Goal: Task Accomplishment & Management: Manage account settings

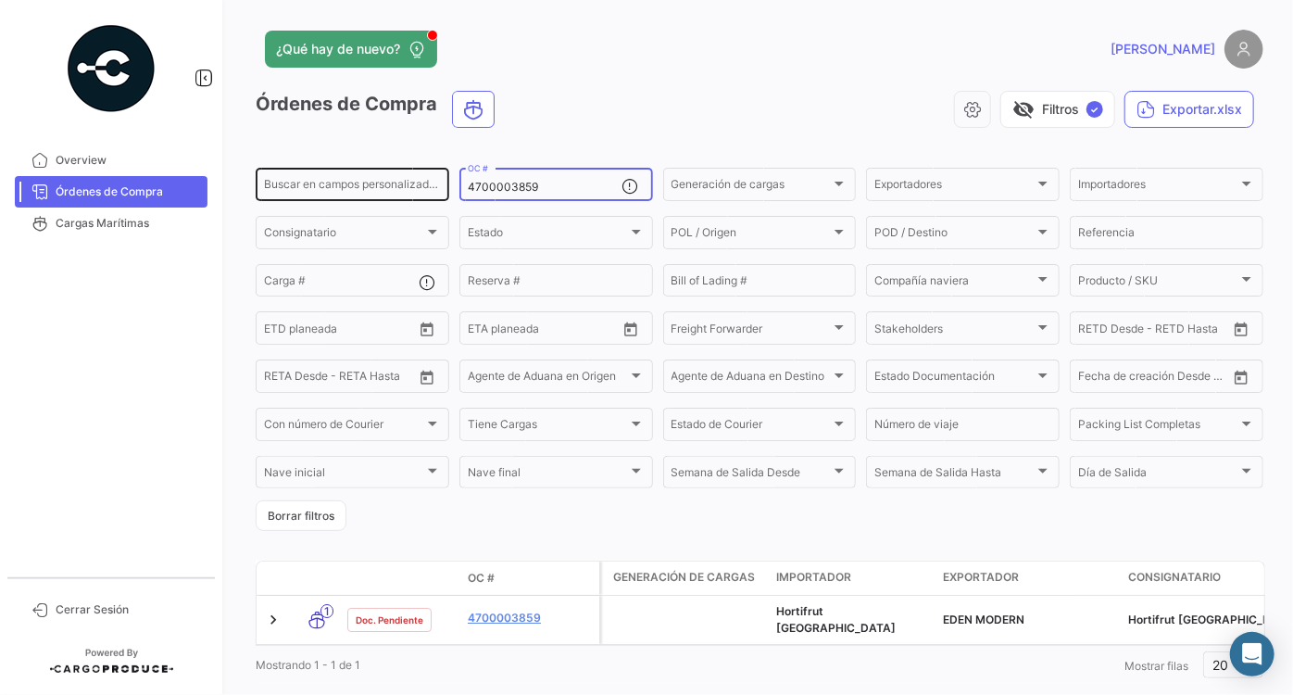
drag, startPoint x: 558, startPoint y: 184, endPoint x: 424, endPoint y: 170, distance: 134.1
click at [0, 0] on div "Buscar en campos personalizados... 4700003859 OC # Generación de cargas Generac…" at bounding box center [0, 0] width 0 height 0
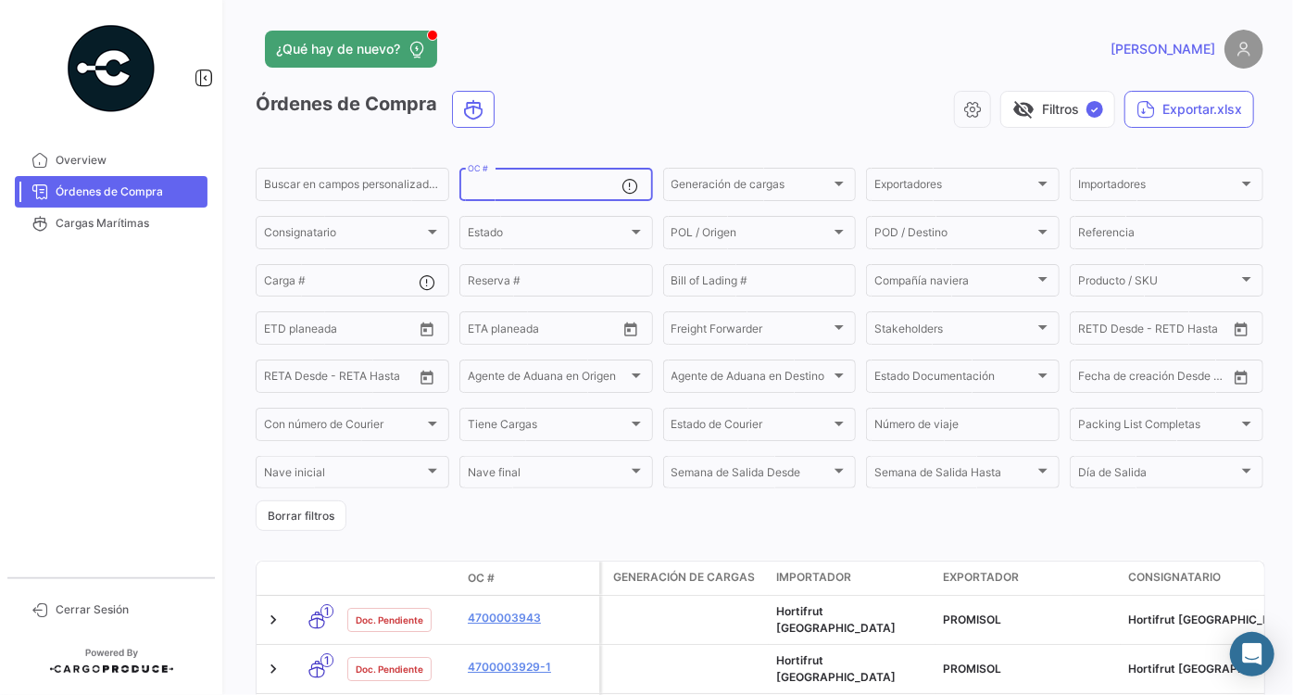
paste input "4700003921"
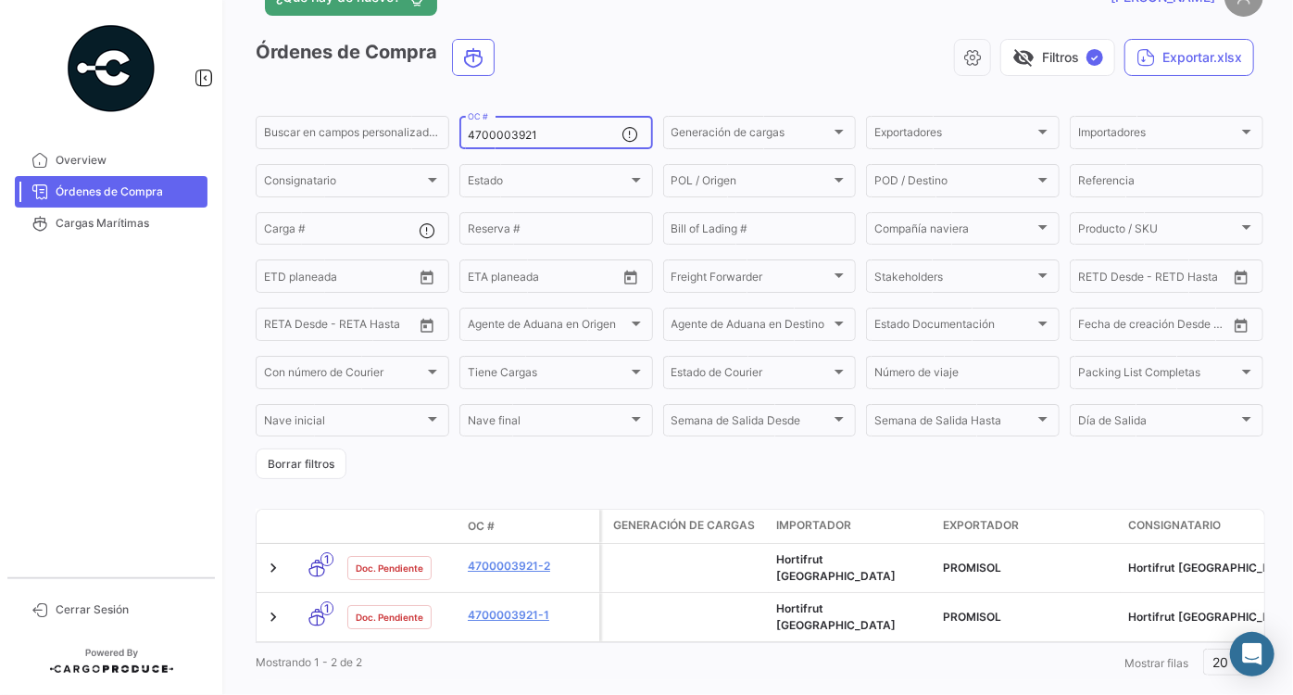
scroll to position [79, 0]
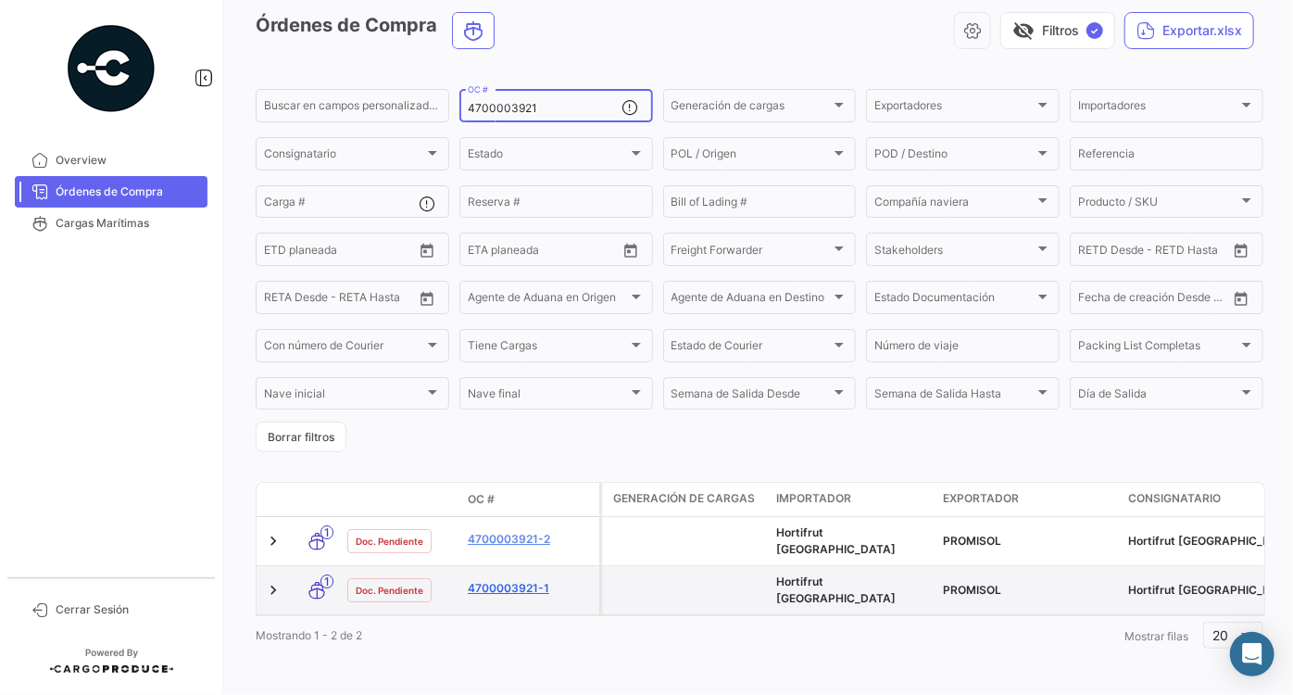
type input "4700003921"
click at [523, 580] on link "4700003921-1" at bounding box center [530, 588] width 124 height 17
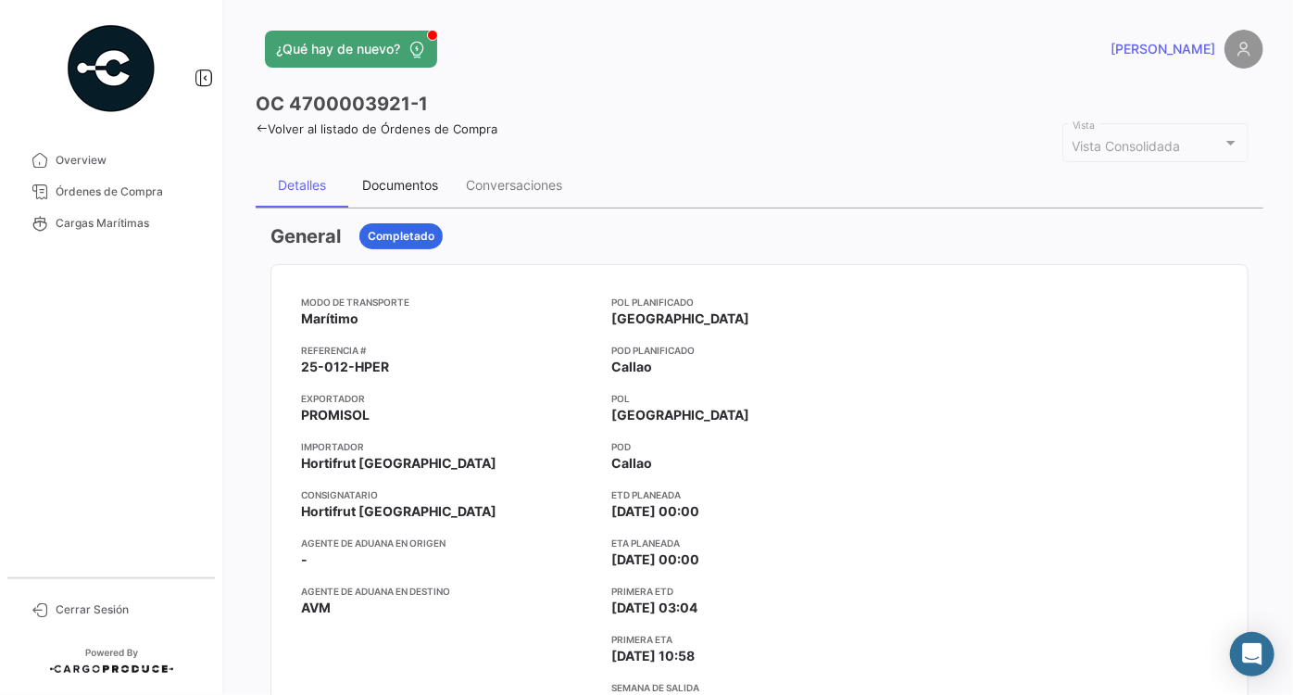
click at [375, 178] on div "Documentos" at bounding box center [400, 185] width 76 height 16
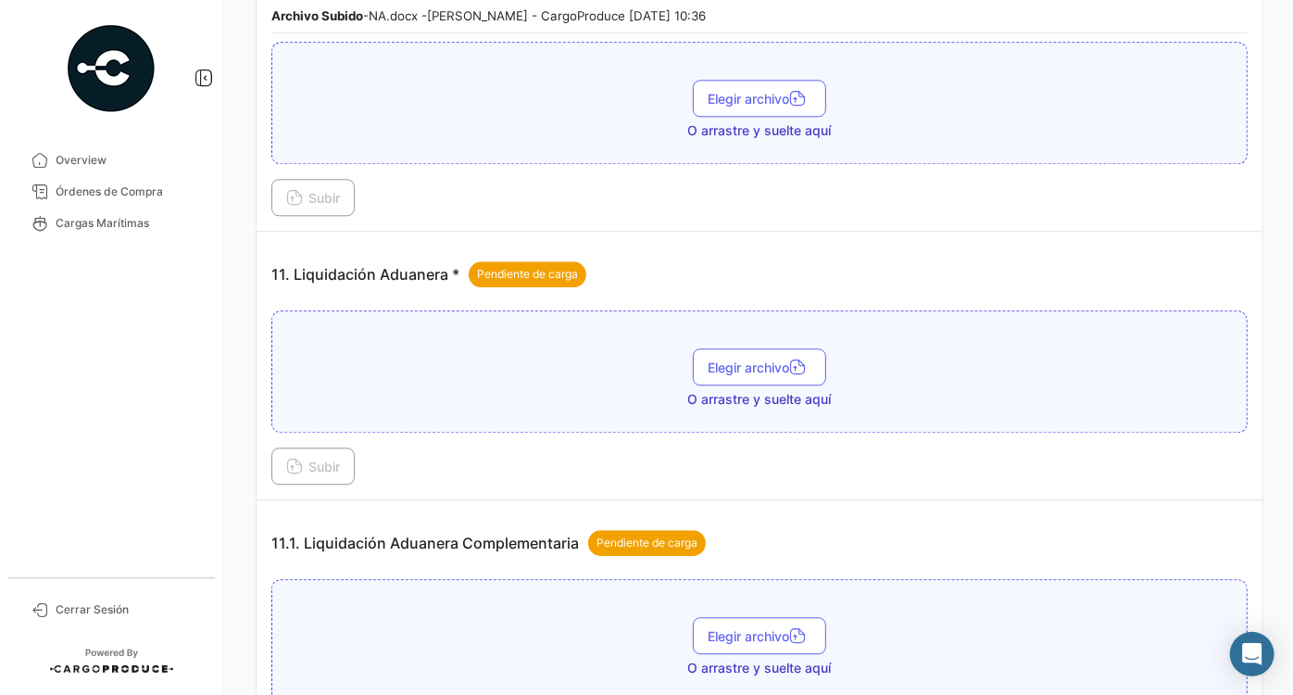
scroll to position [2189, 0]
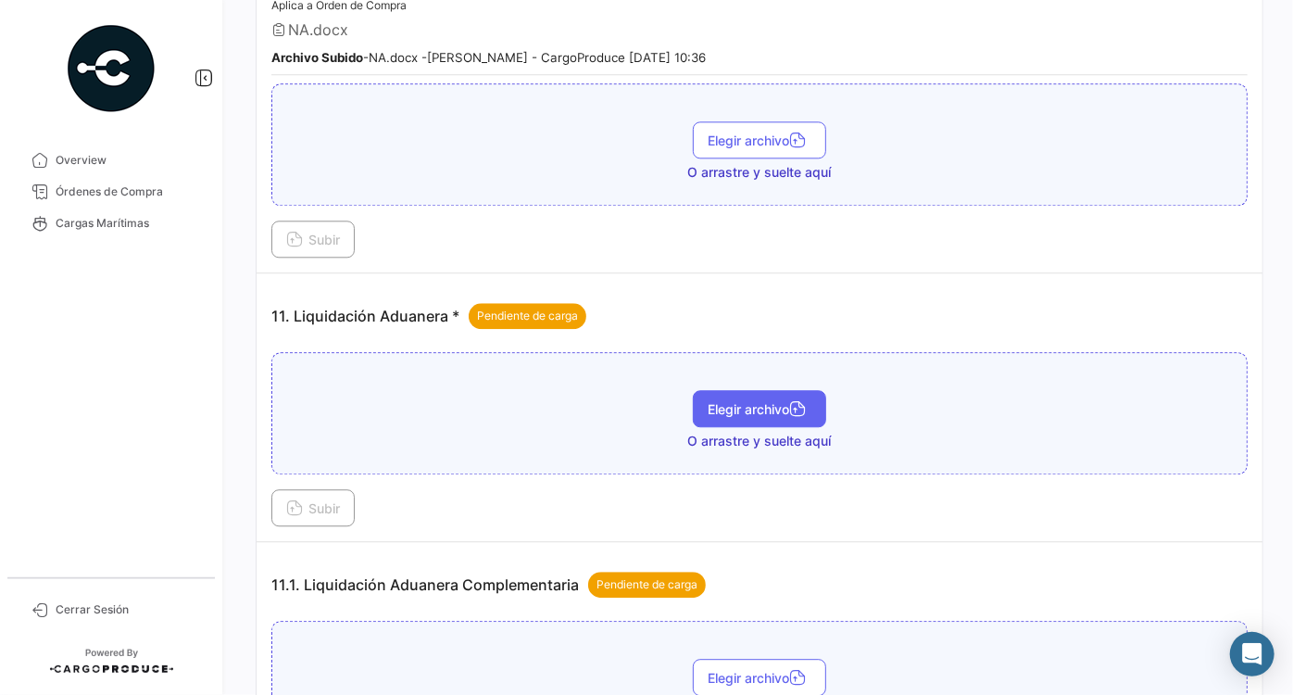
click at [797, 402] on icon "button" at bounding box center [797, 410] width 17 height 17
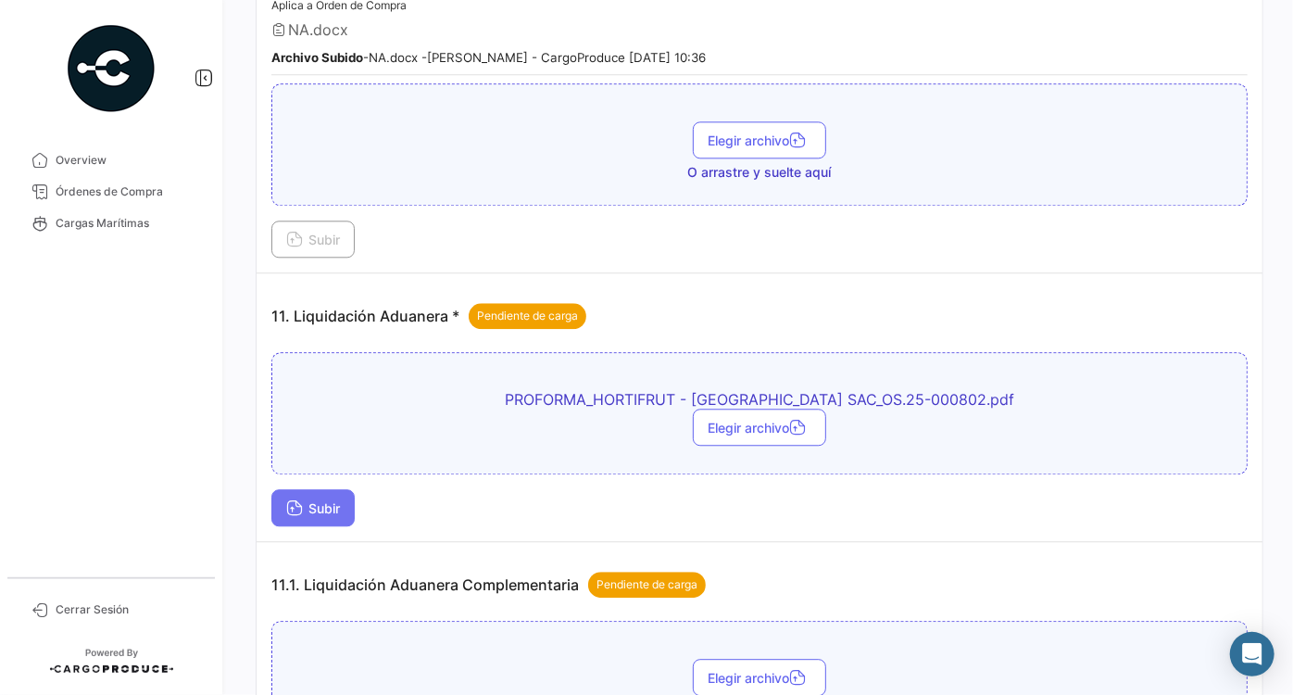
click at [321, 500] on span "Subir" at bounding box center [313, 508] width 54 height 16
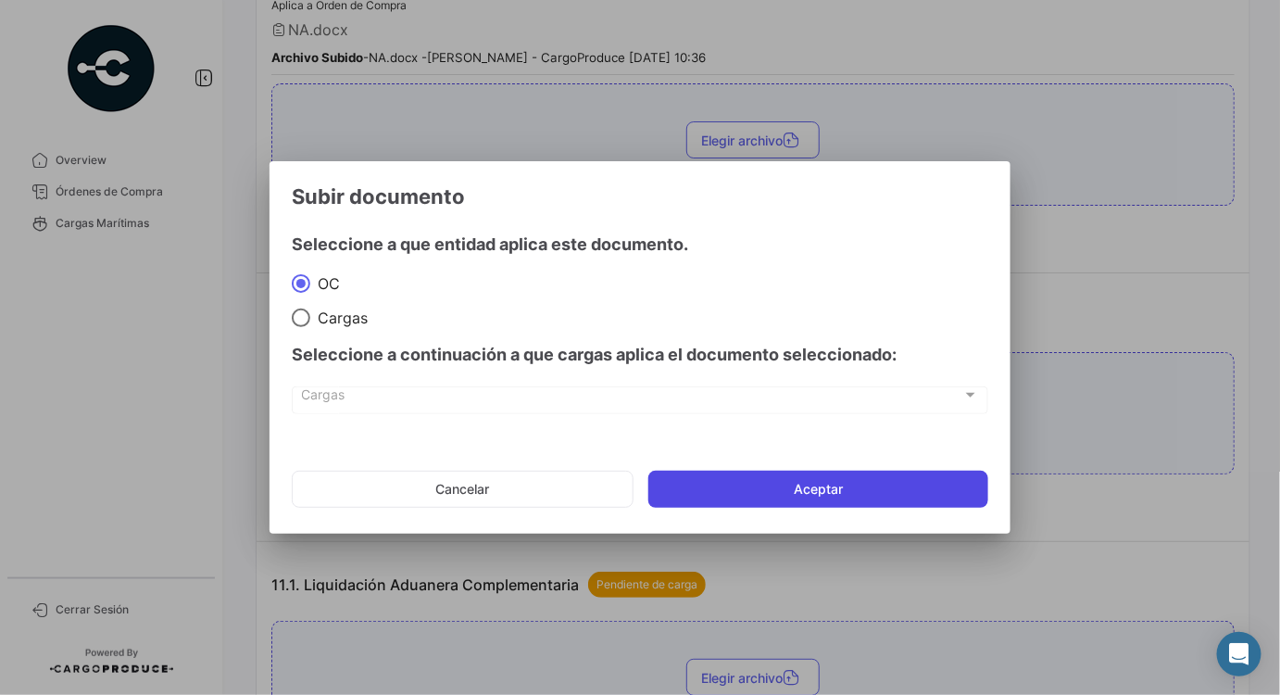
click at [884, 495] on button "Aceptar" at bounding box center [819, 489] width 340 height 37
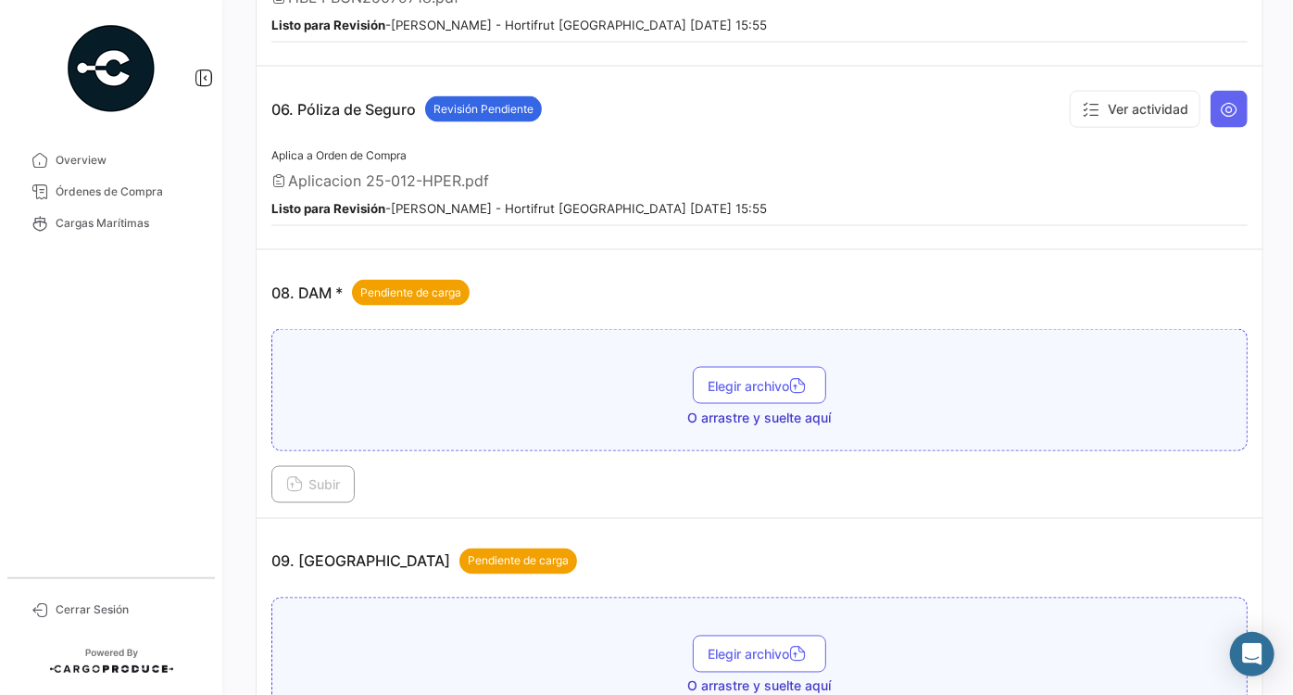
scroll to position [1347, 0]
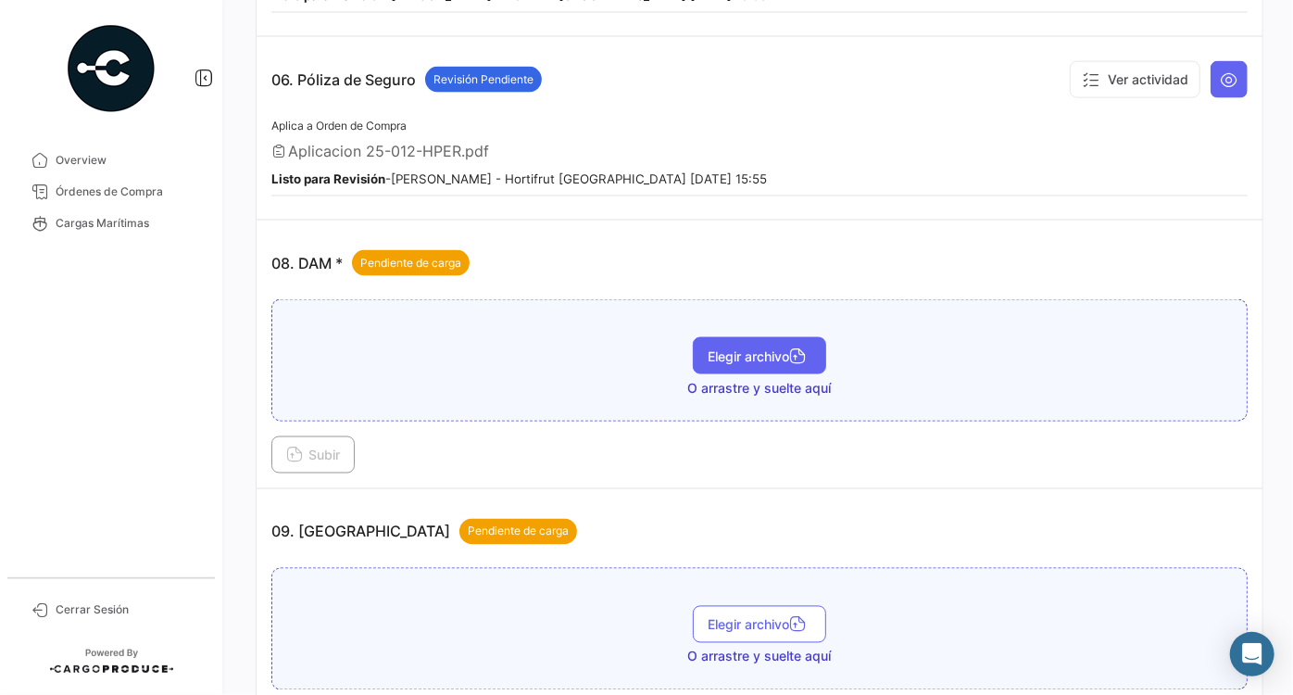
click at [789, 349] on icon "button" at bounding box center [797, 357] width 17 height 17
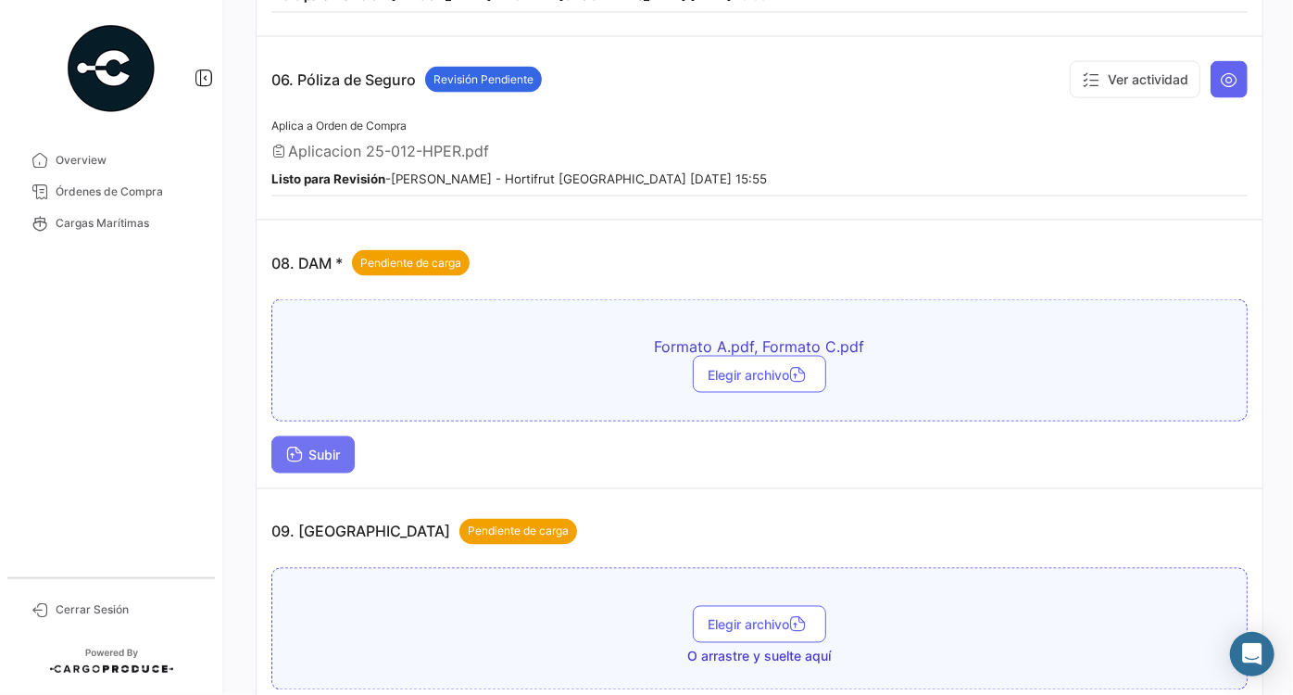
click at [350, 436] on button "Subir" at bounding box center [312, 454] width 83 height 37
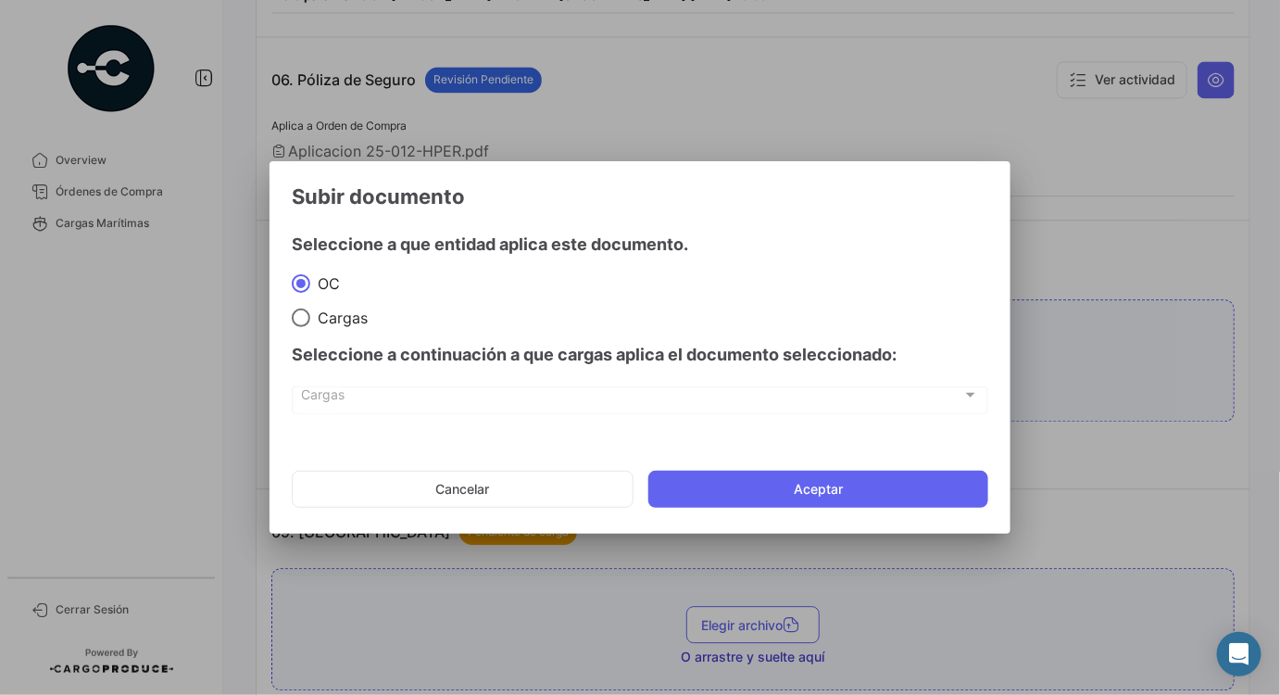
click at [762, 484] on button "Aceptar" at bounding box center [819, 489] width 340 height 37
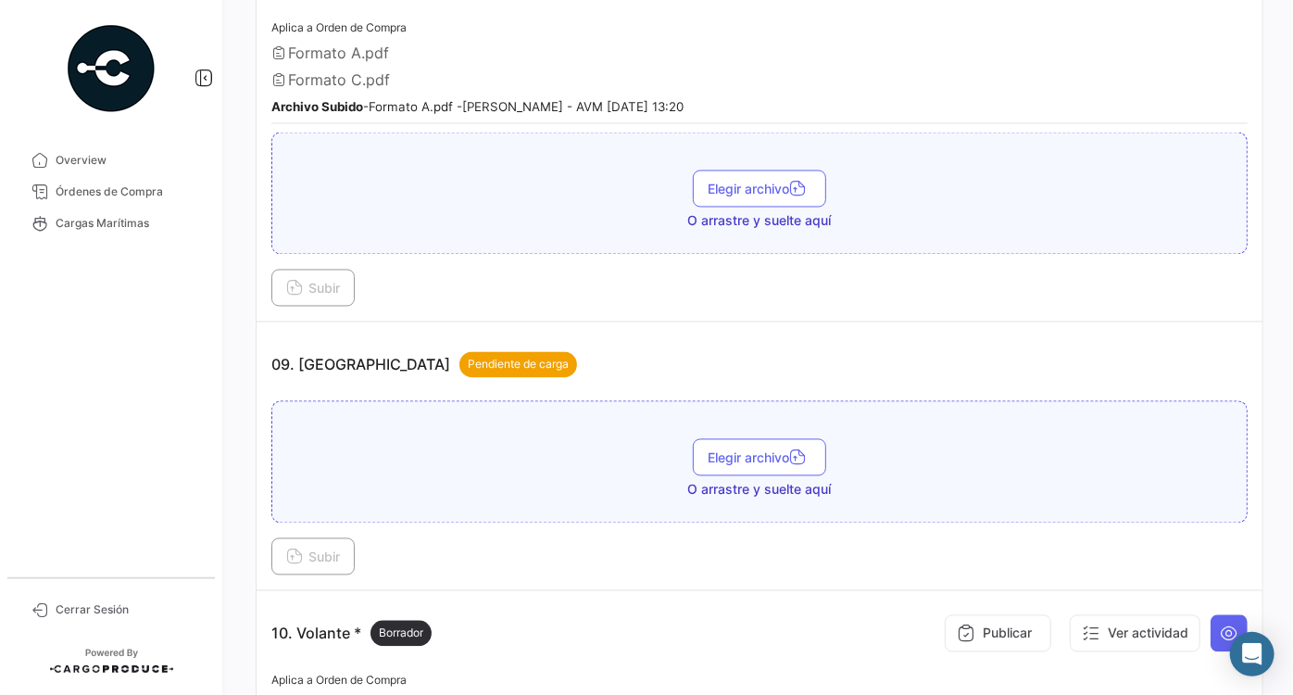
scroll to position [1684, 0]
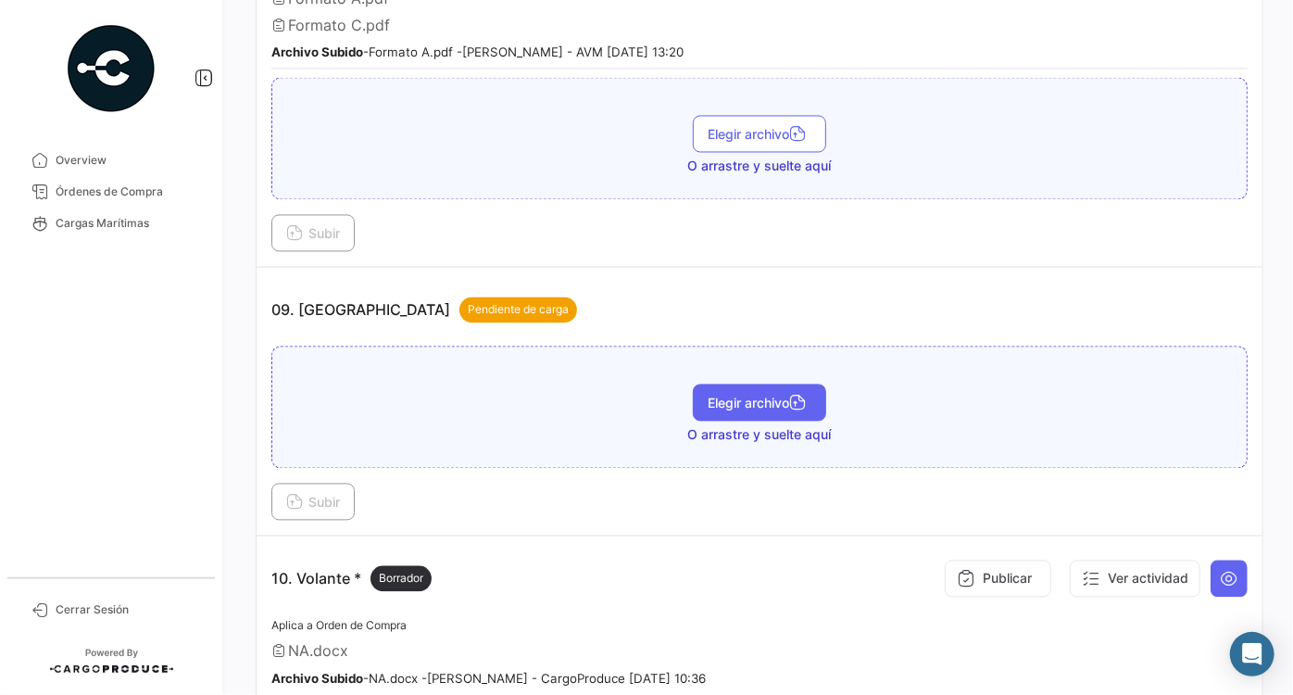
click at [744, 396] on span "Elegir archivo" at bounding box center [760, 404] width 104 height 16
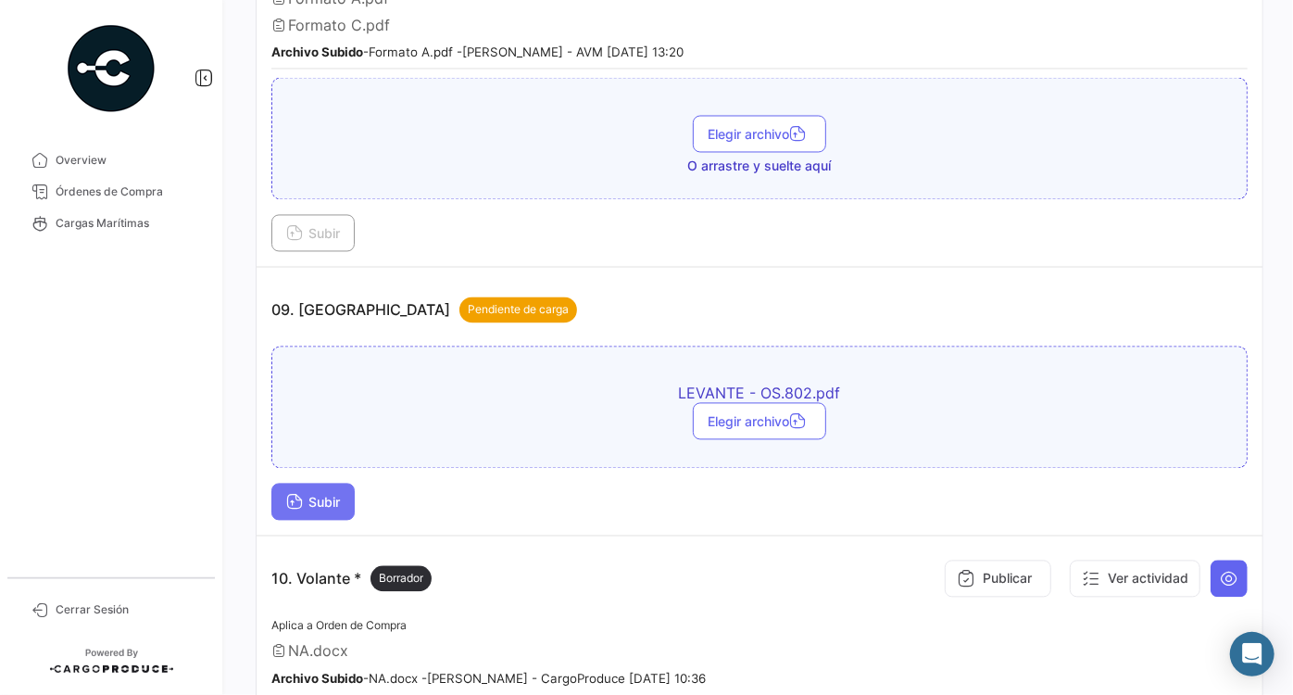
click at [343, 484] on button "Subir" at bounding box center [312, 502] width 83 height 37
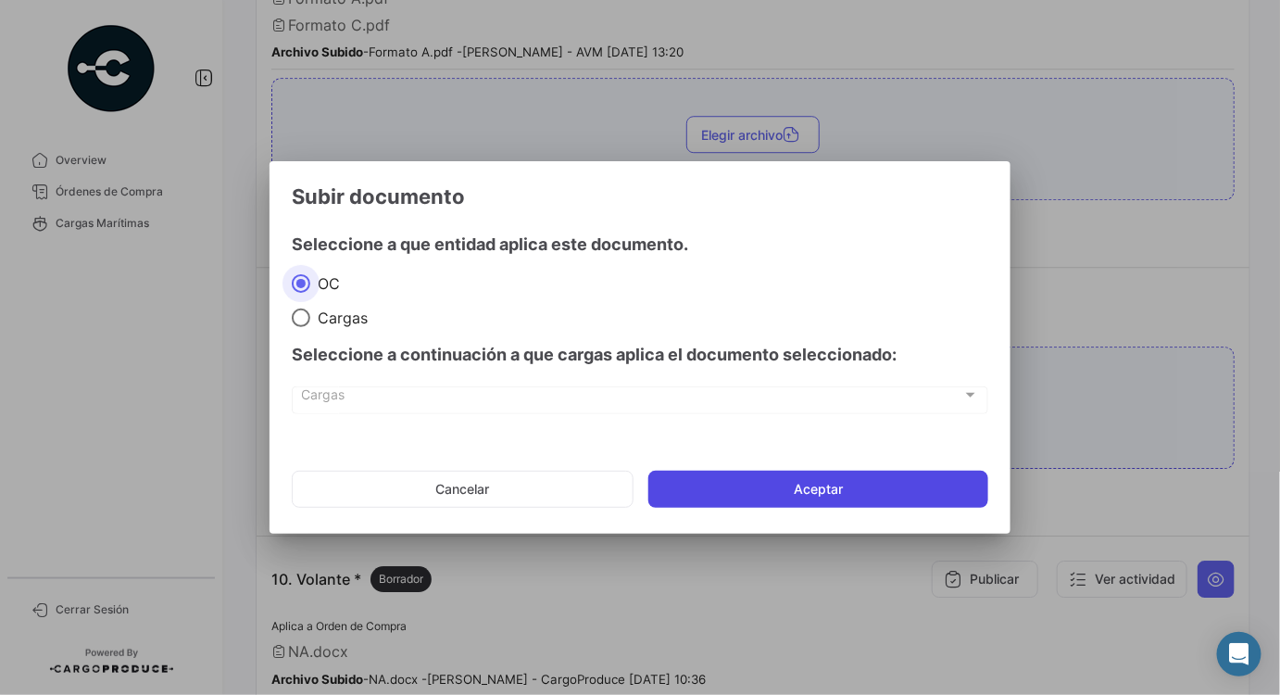
click at [849, 485] on button "Aceptar" at bounding box center [819, 489] width 340 height 37
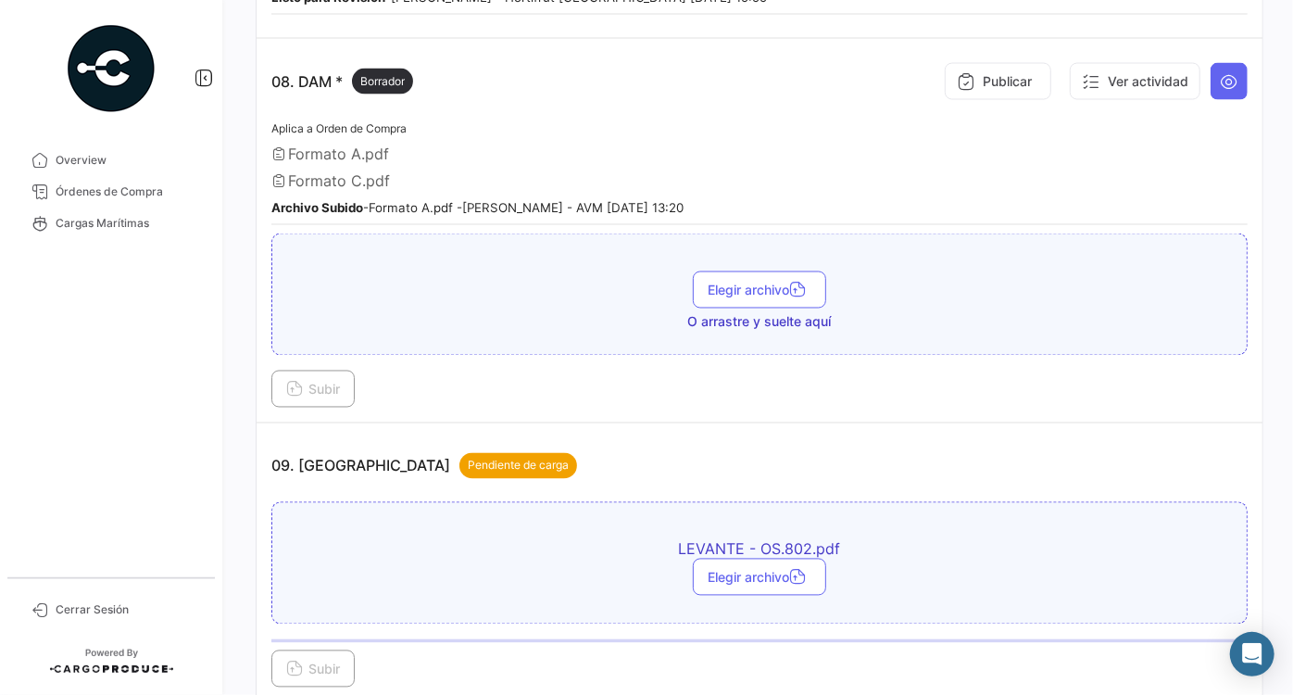
scroll to position [1516, 0]
